Goal: Task Accomplishment & Management: Use online tool/utility

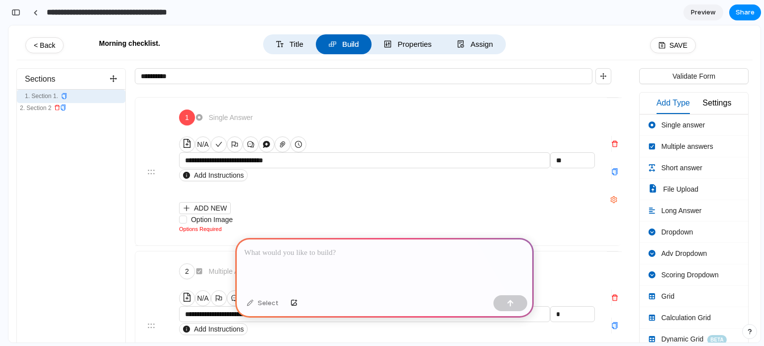
click at [54, 12] on input "**********" at bounding box center [130, 12] width 171 height 18
click at [382, 261] on div at bounding box center [384, 264] width 299 height 53
click at [702, 15] on span "Preview" at bounding box center [703, 12] width 25 height 10
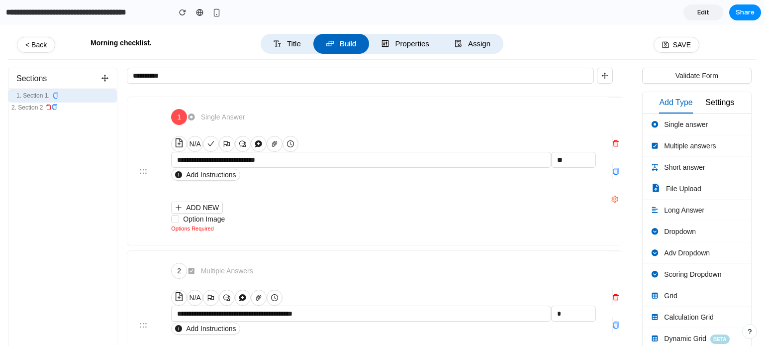
click at [701, 15] on span "Edit" at bounding box center [704, 12] width 12 height 10
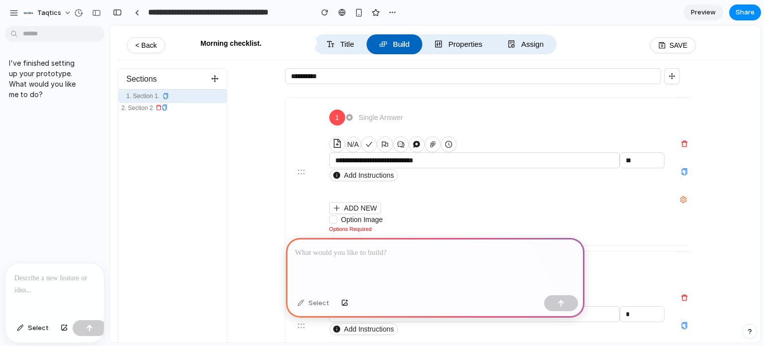
click at [47, 274] on p at bounding box center [54, 278] width 81 height 12
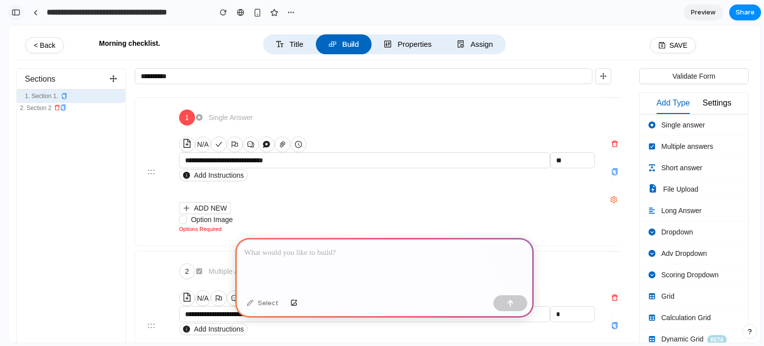
click at [18, 12] on div "button" at bounding box center [15, 12] width 9 height 7
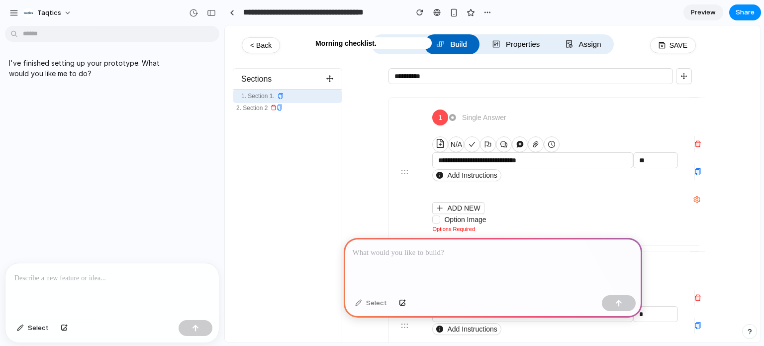
click at [68, 281] on div at bounding box center [111, 289] width 213 height 53
click at [68, 14] on button "Taqtics" at bounding box center [47, 13] width 57 height 16
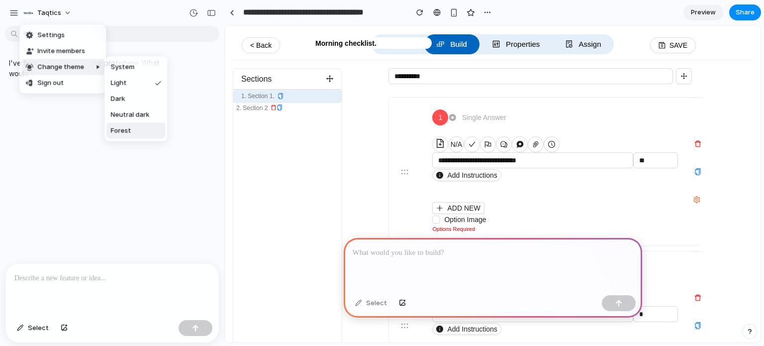
click at [118, 135] on span "Forest" at bounding box center [120, 131] width 20 height 10
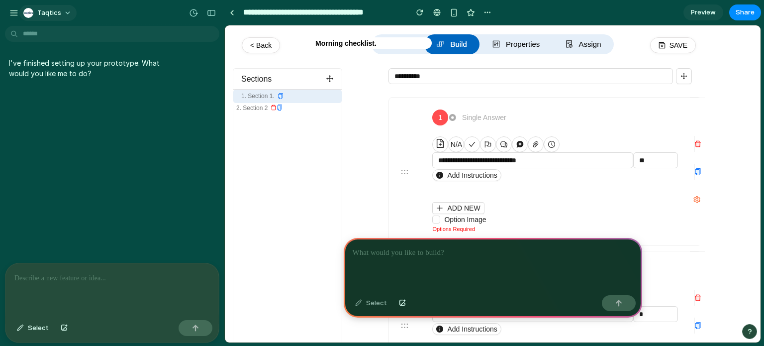
click at [62, 11] on button "Taqtics" at bounding box center [47, 13] width 57 height 16
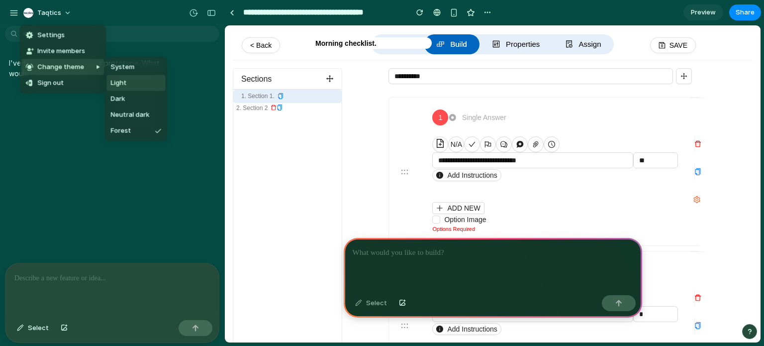
click at [118, 82] on span "Light" at bounding box center [118, 83] width 16 height 10
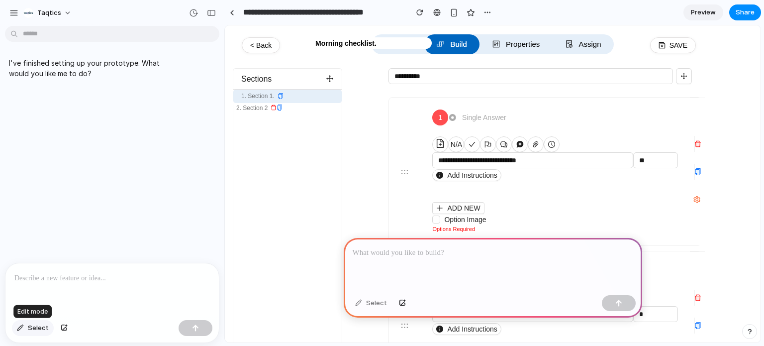
click at [28, 331] on span "Select" at bounding box center [38, 328] width 21 height 10
click at [111, 272] on p at bounding box center [112, 278] width 196 height 12
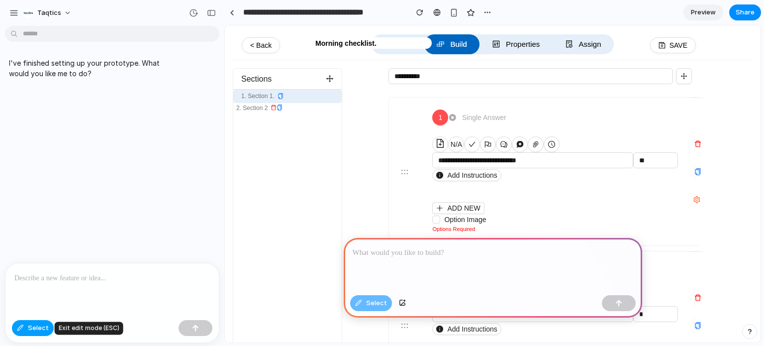
click at [19, 331] on button "Select" at bounding box center [33, 328] width 42 height 16
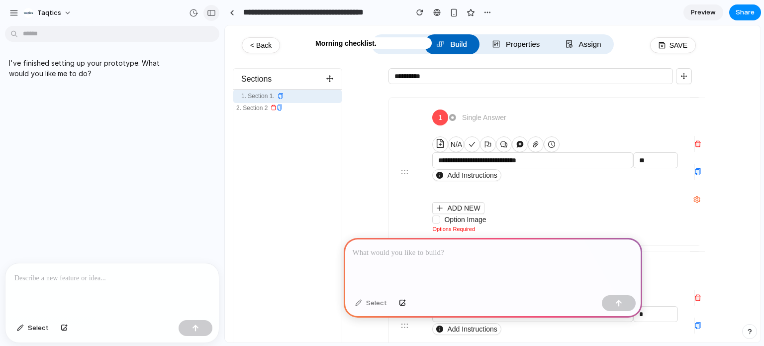
click at [206, 13] on button "button" at bounding box center [212, 13] width 16 height 16
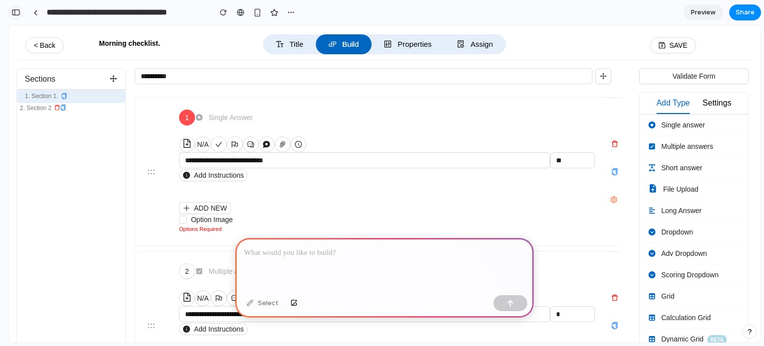
click at [19, 15] on div "button" at bounding box center [15, 12] width 9 height 7
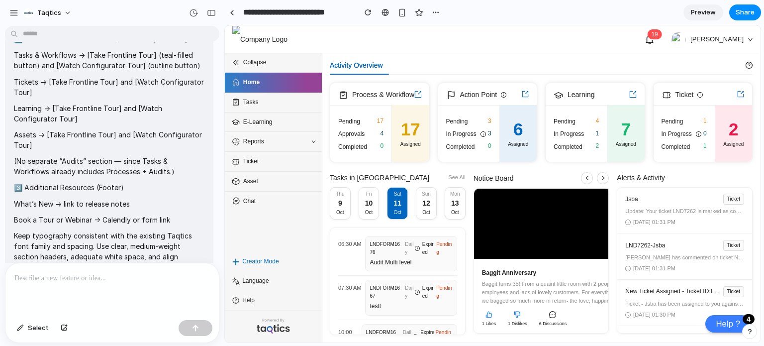
scroll to position [1066, 0]
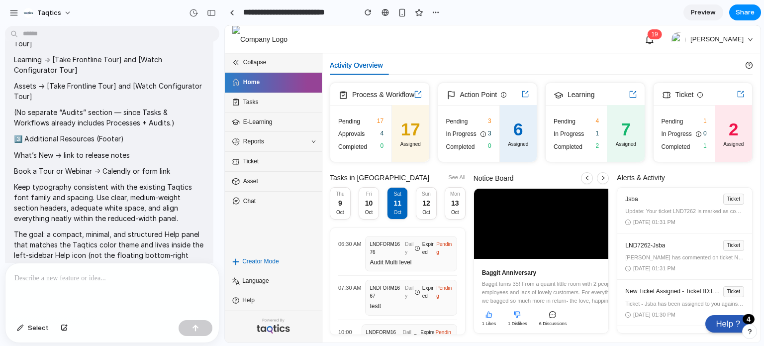
click at [727, 323] on link "Help ? 4" at bounding box center [728, 323] width 45 height 17
click at [279, 299] on span "Help" at bounding box center [275, 300] width 66 height 9
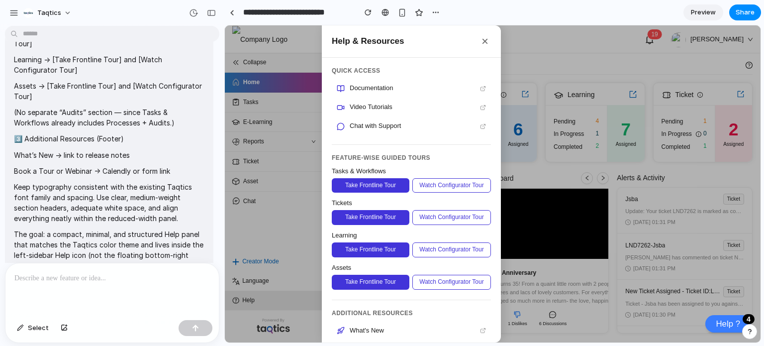
click at [279, 299] on div at bounding box center [493, 183] width 536 height 317
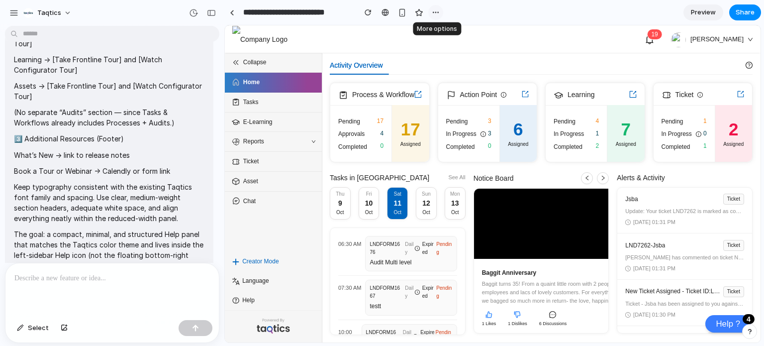
click at [438, 10] on div "button" at bounding box center [436, 12] width 8 height 8
click at [450, 50] on span "Delete" at bounding box center [455, 50] width 21 height 10
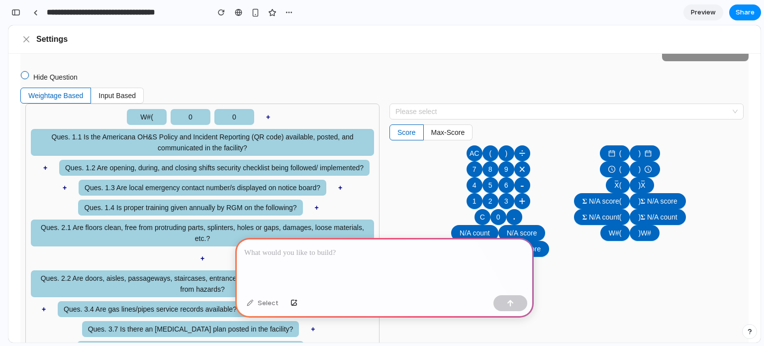
scroll to position [34, 0]
click at [16, 16] on button "button" at bounding box center [16, 12] width 16 height 16
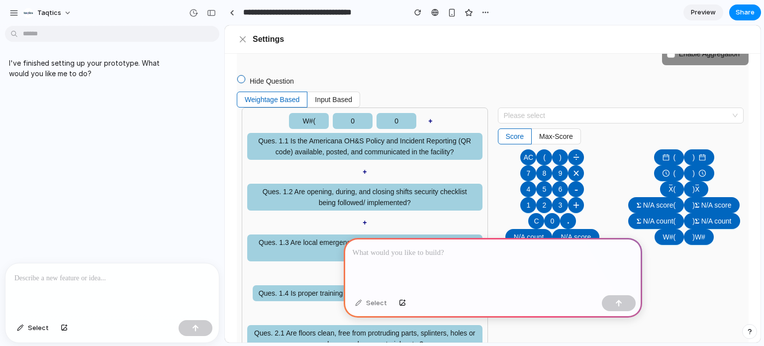
scroll to position [0, 0]
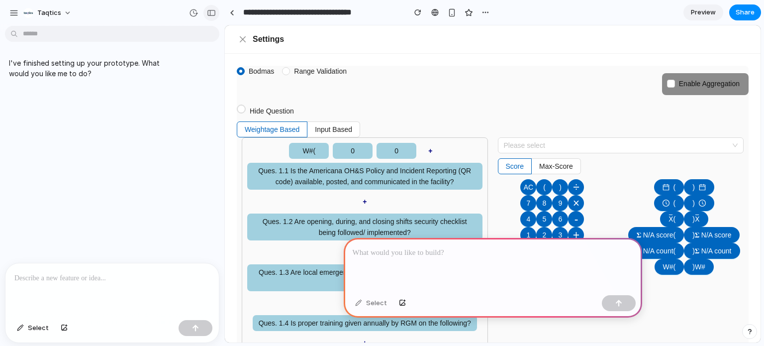
click at [212, 14] on div "button" at bounding box center [211, 12] width 9 height 7
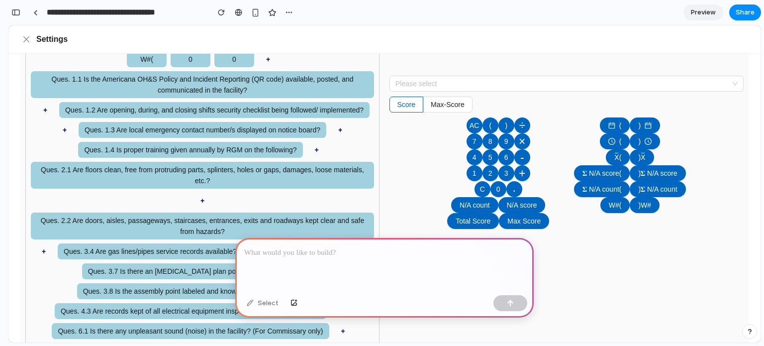
scroll to position [94, 0]
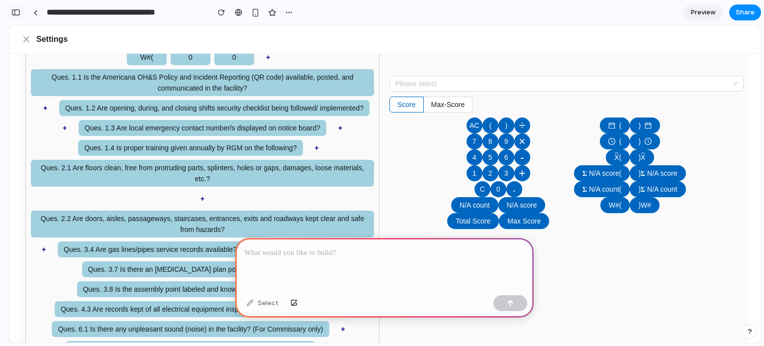
click at [20, 10] on div "button" at bounding box center [15, 12] width 9 height 7
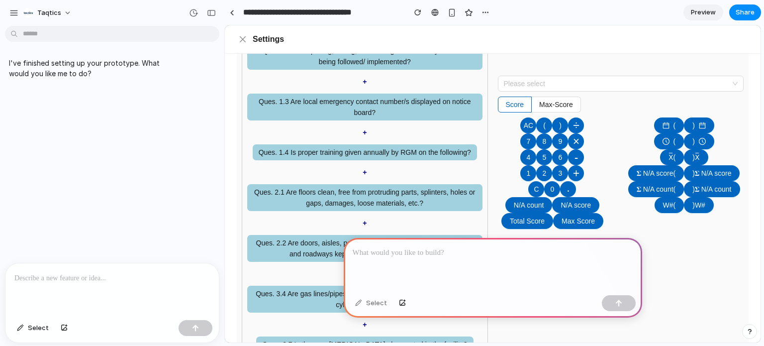
scroll to position [0, 0]
